Goal: Task Accomplishment & Management: Manage account settings

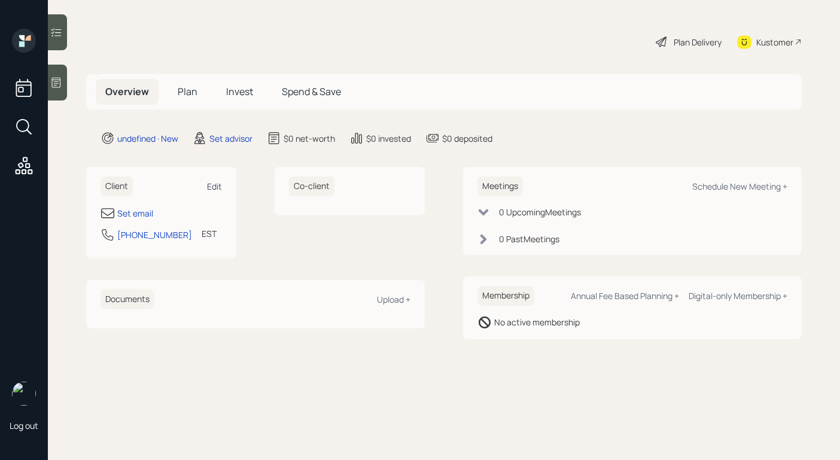
click at [218, 188] on div "Edit" at bounding box center [214, 186] width 15 height 11
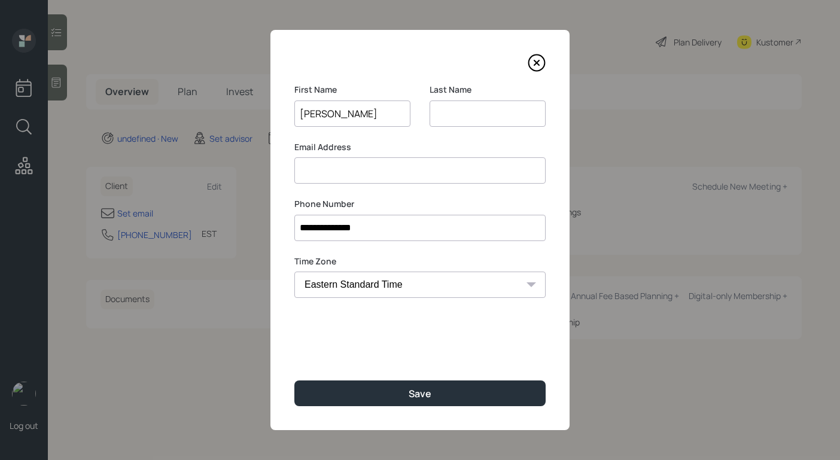
type input "[PERSON_NAME]"
click at [468, 117] on input at bounding box center [487, 113] width 116 height 26
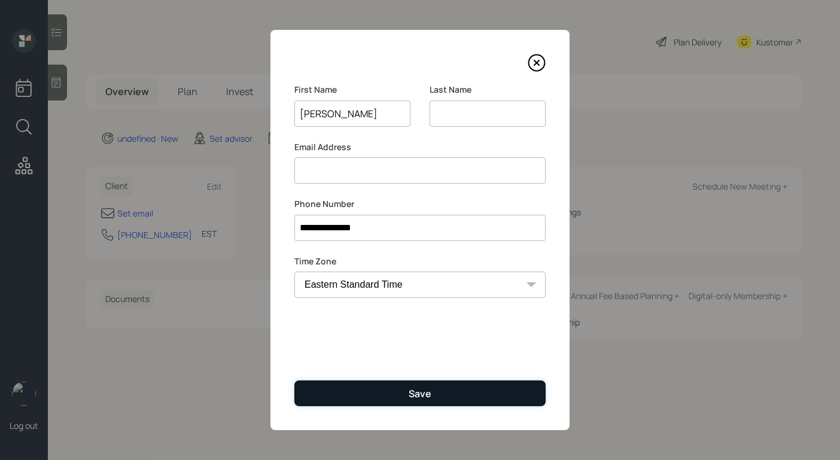
click at [409, 393] on div "Save" at bounding box center [419, 393] width 23 height 13
